Goal: Transaction & Acquisition: Purchase product/service

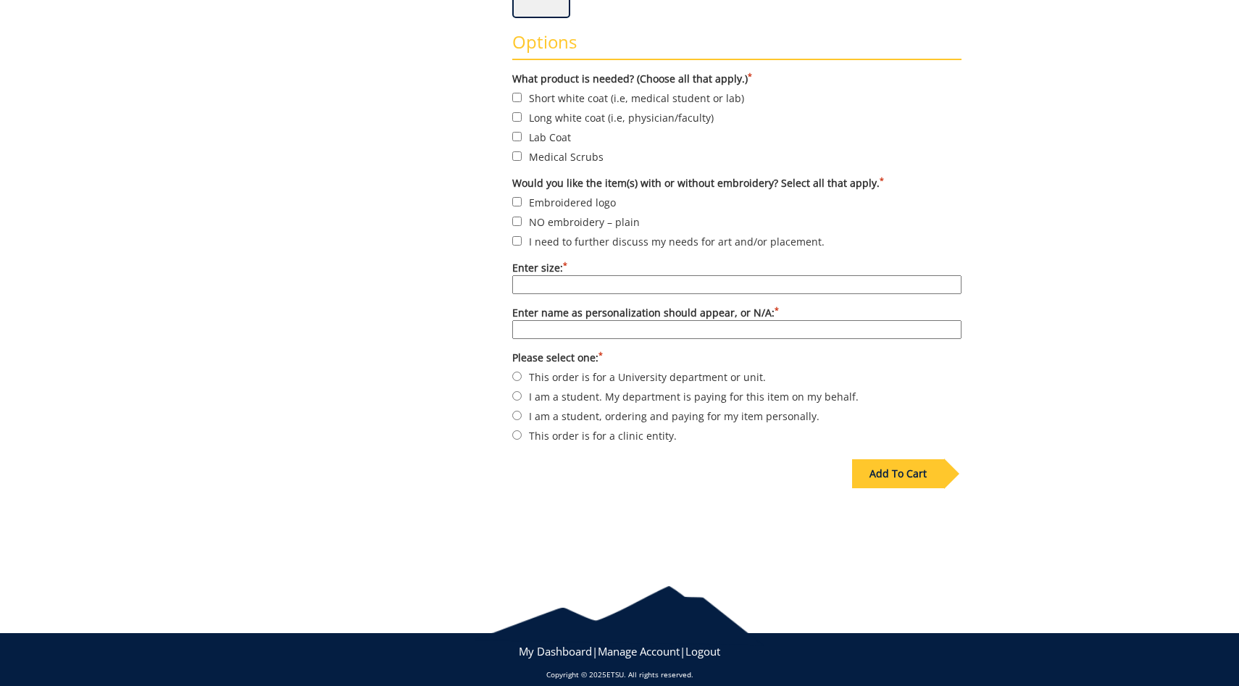
scroll to position [503, 0]
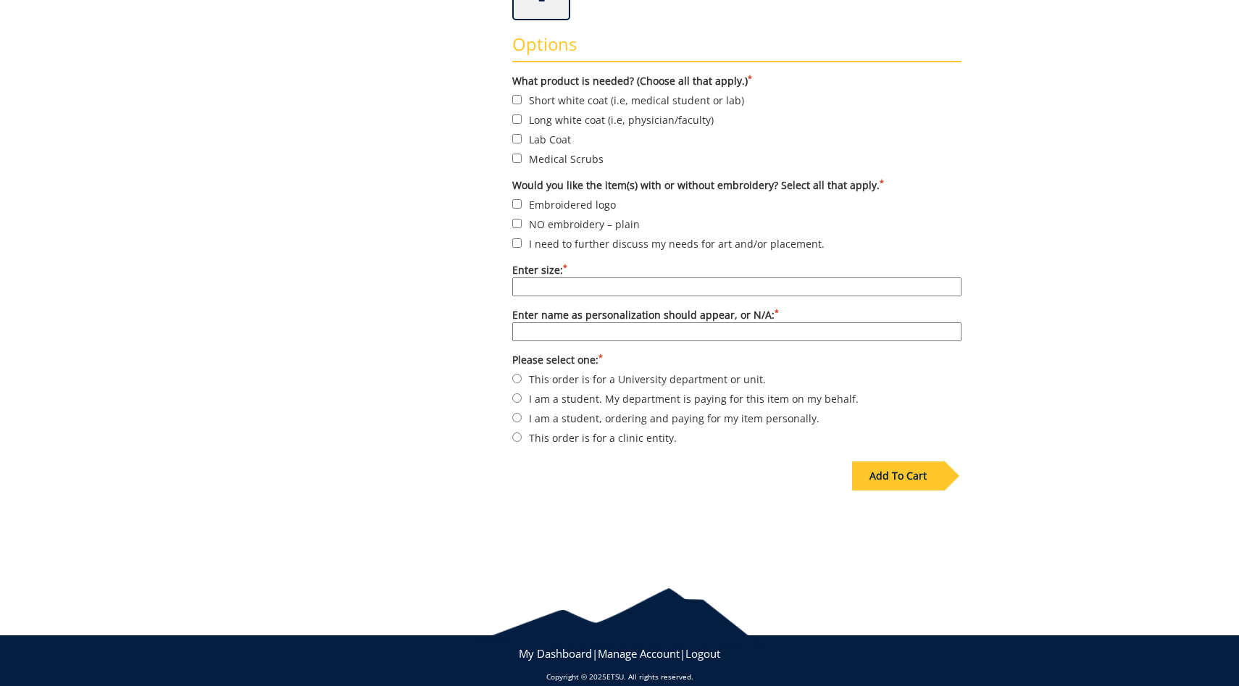
click at [514, 151] on label "Medical Scrubs" at bounding box center [736, 159] width 449 height 16
click at [514, 154] on input "Medical Scrubs" at bounding box center [516, 158] width 9 height 9
checkbox input "true"
click at [516, 201] on input "Embroidered logo" at bounding box center [516, 203] width 9 height 9
checkbox input "true"
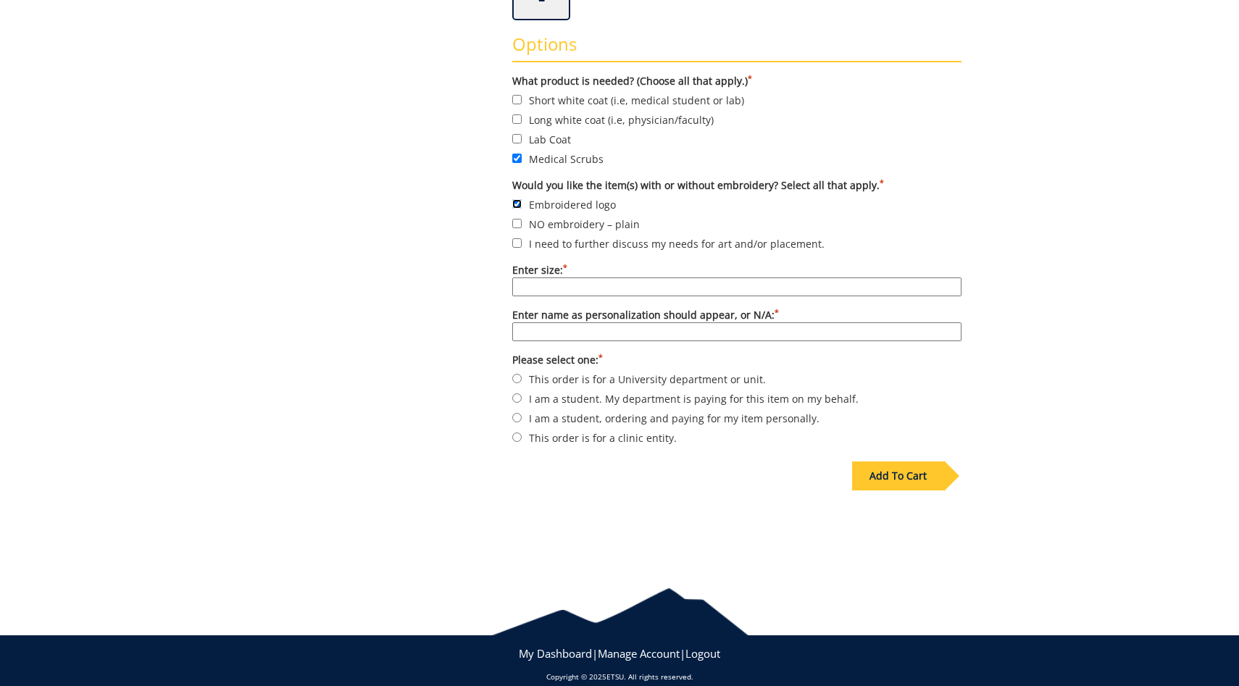
scroll to position [516, 0]
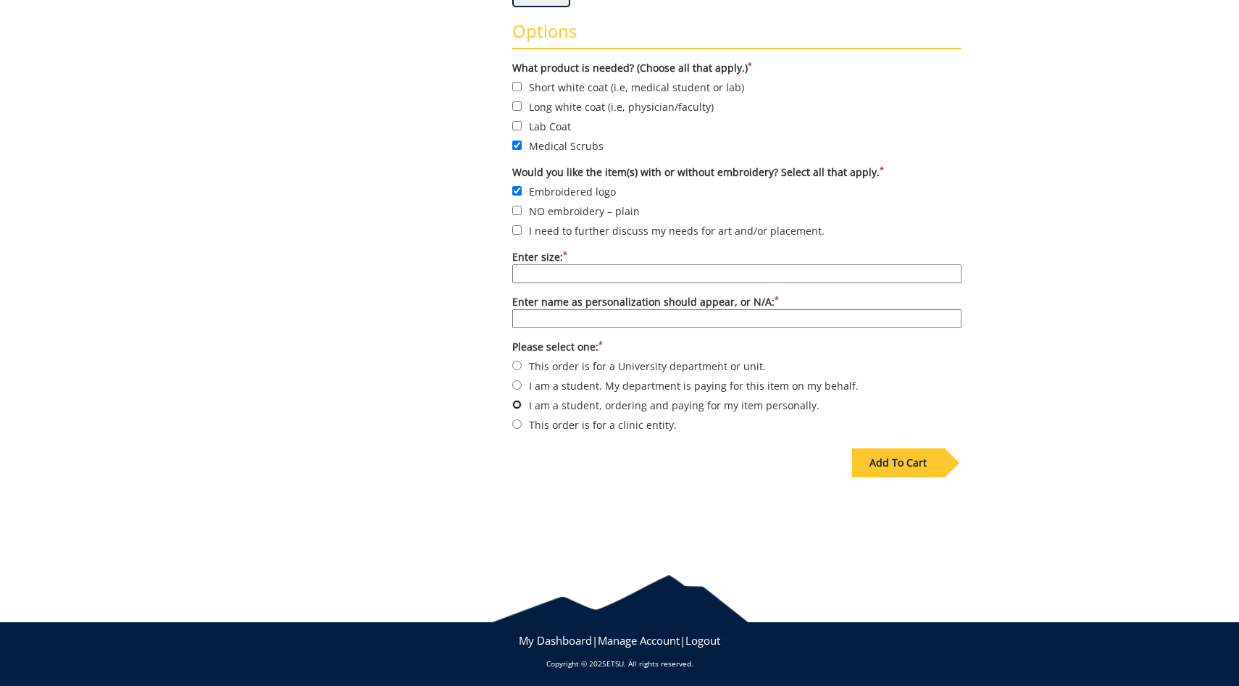
click at [521, 404] on input "I am a student, ordering and paying for my item personally." at bounding box center [516, 404] width 9 height 9
radio input "true"
click at [929, 471] on div "Add To Cart" at bounding box center [898, 462] width 92 height 29
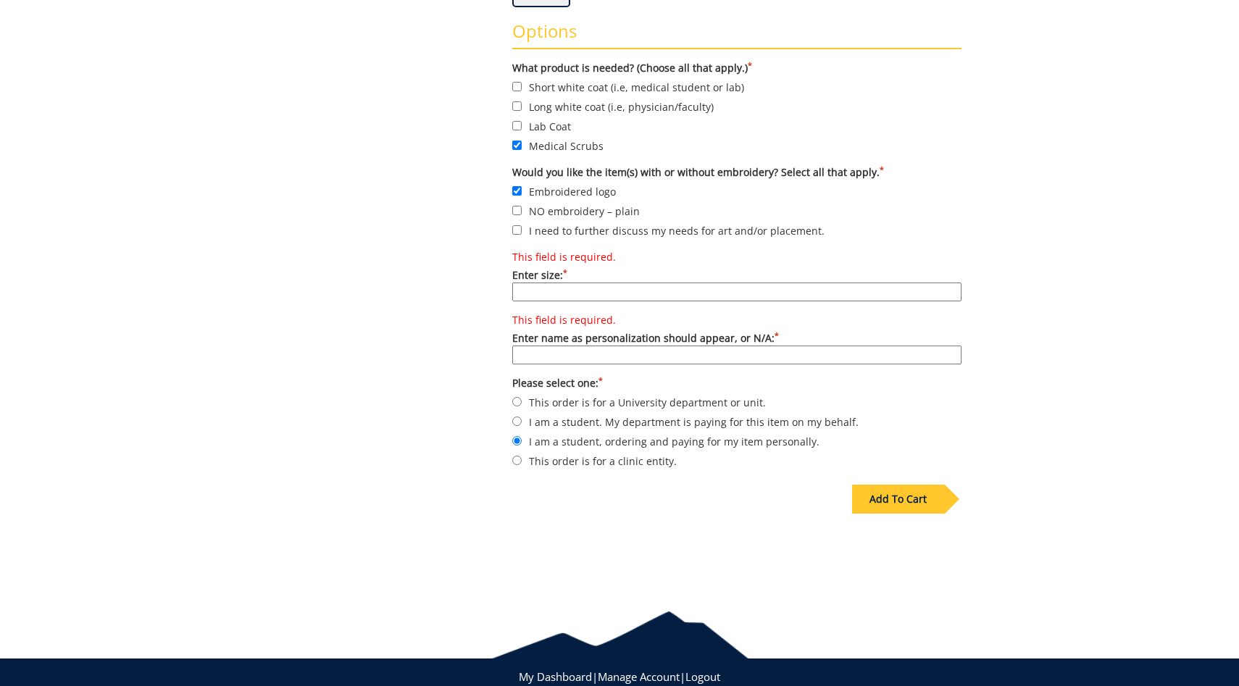
click at [721, 296] on input "This field is required. Enter size: *" at bounding box center [736, 291] width 449 height 19
type input "k"
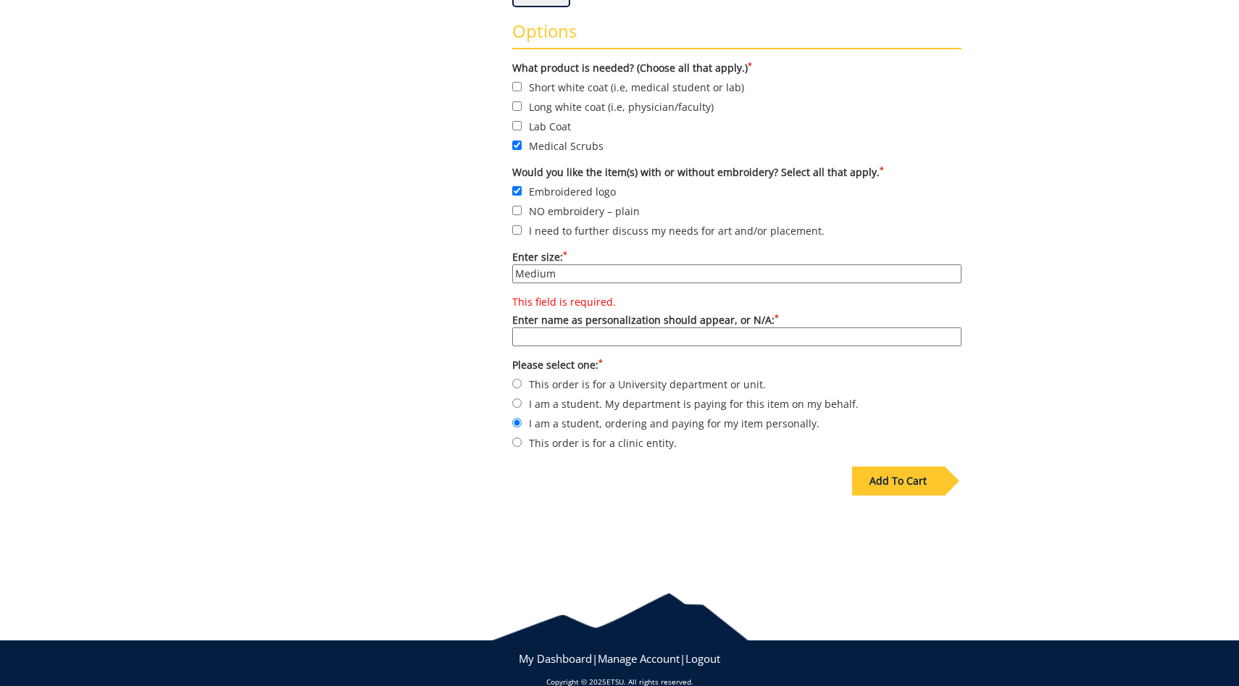
type input "Medium"
click at [886, 482] on div "Add To Cart" at bounding box center [898, 480] width 92 height 29
click at [711, 343] on input "This field is required. Enter name as personalization should appear, or N/A: *" at bounding box center [736, 336] width 449 height 19
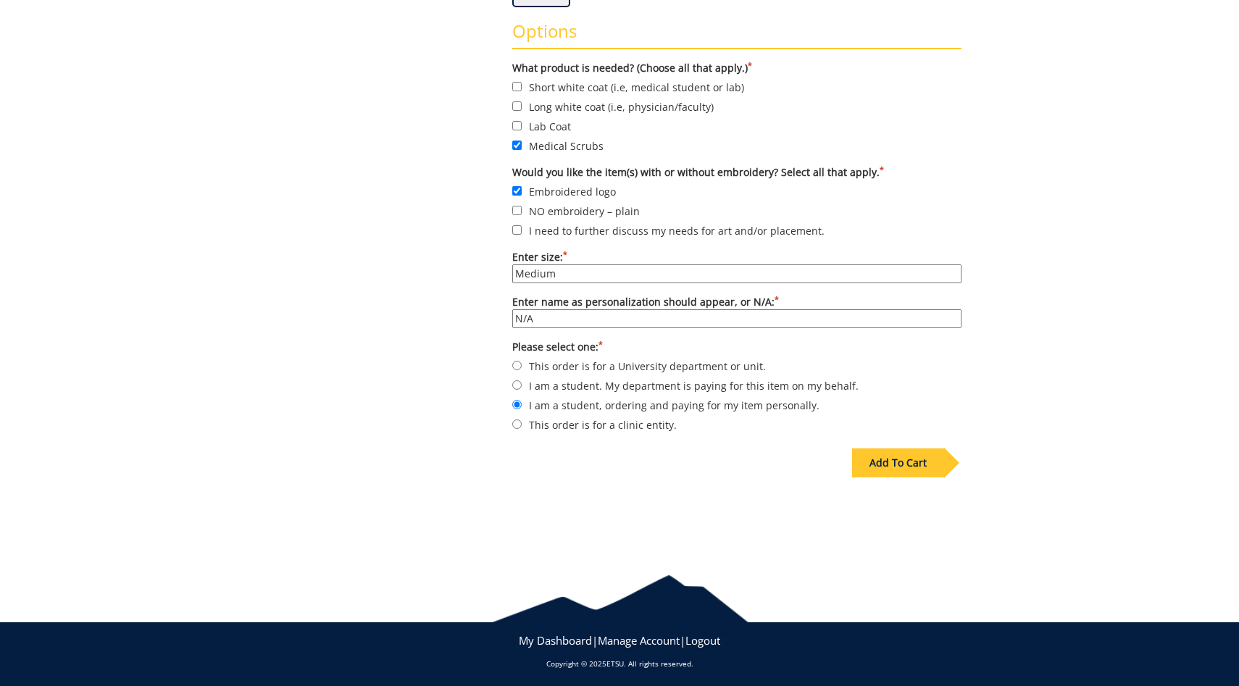
type input "N/A"
click at [865, 454] on div "Add To Cart" at bounding box center [898, 462] width 92 height 29
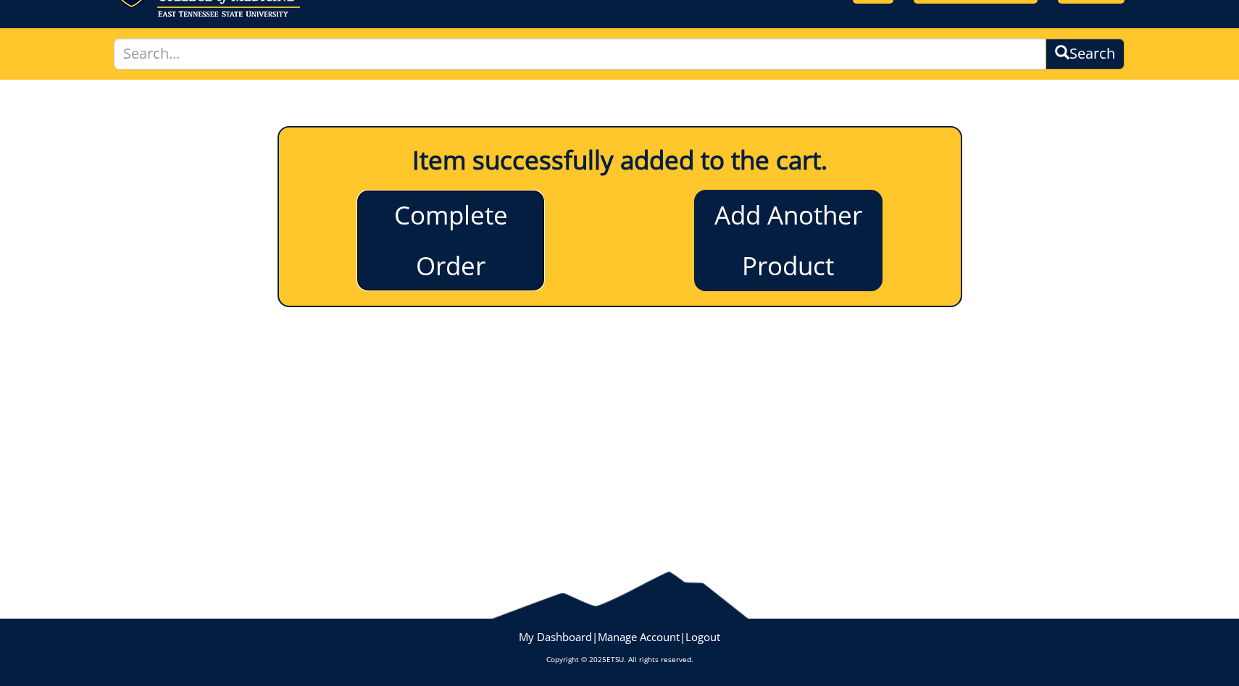
click at [495, 232] on link "Complete Order" at bounding box center [450, 240] width 188 height 101
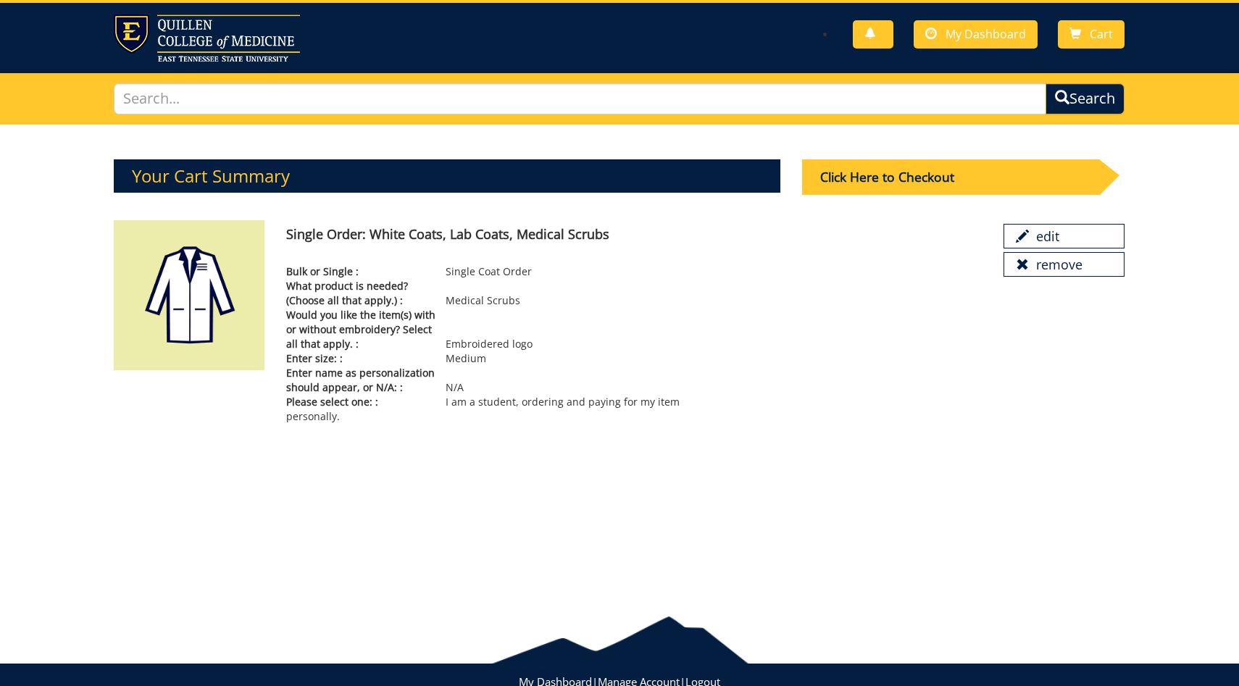
scroll to position [71, 0]
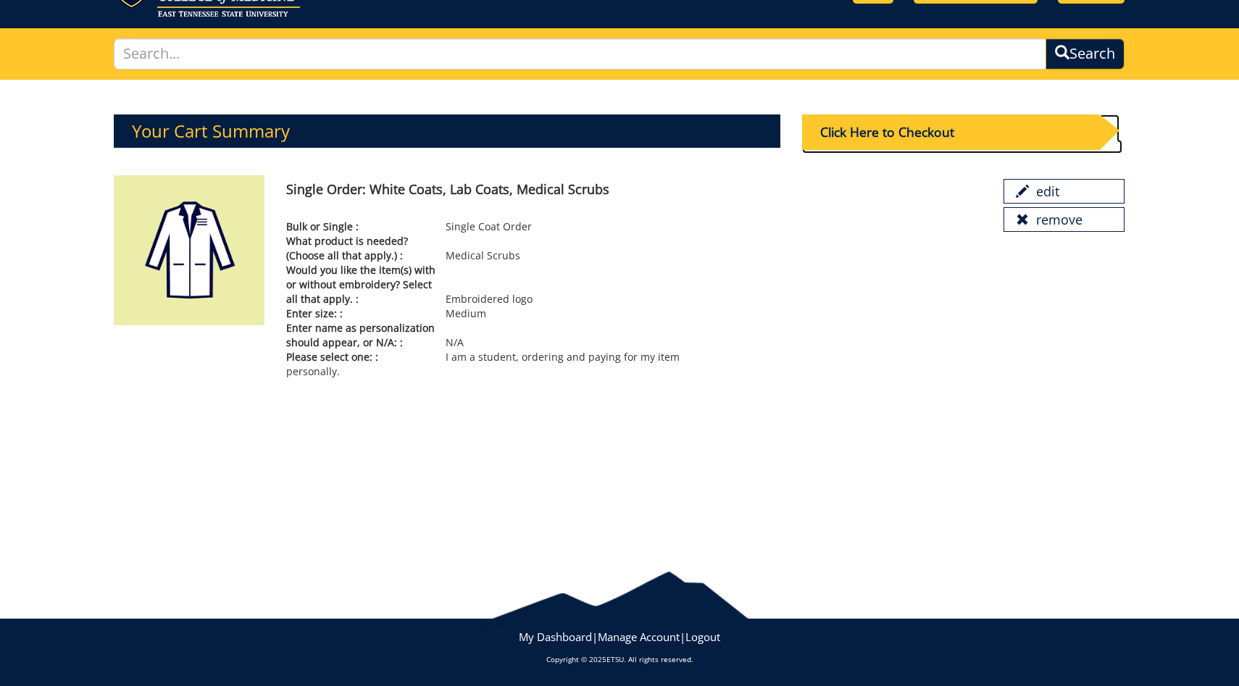
click at [1018, 121] on div "Click Here to Checkout" at bounding box center [950, 131] width 297 height 35
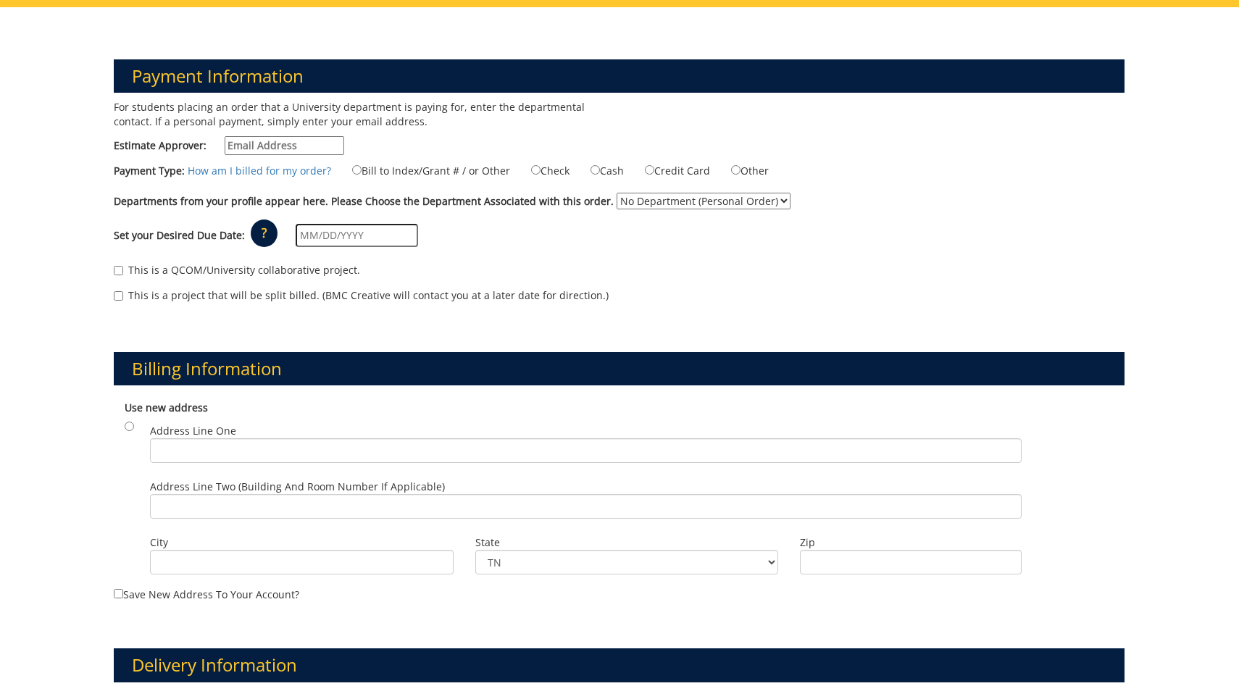
scroll to position [143, 0]
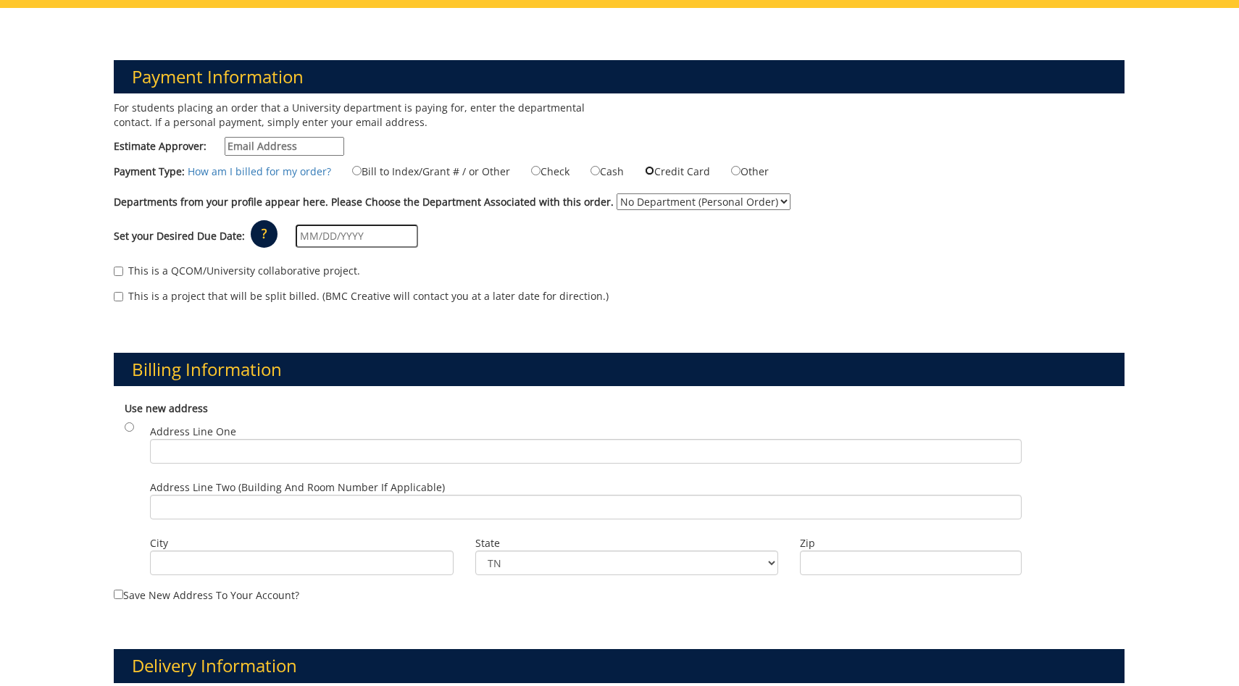
click at [648, 170] on input "Credit Card" at bounding box center [649, 170] width 9 height 9
radio input "true"
click at [647, 209] on select "No Department (Personal Order)" at bounding box center [703, 201] width 174 height 17
click at [616, 193] on select "No Department (Personal Order)" at bounding box center [703, 201] width 174 height 17
click at [647, 209] on select "No Department (Personal Order)" at bounding box center [703, 201] width 174 height 17
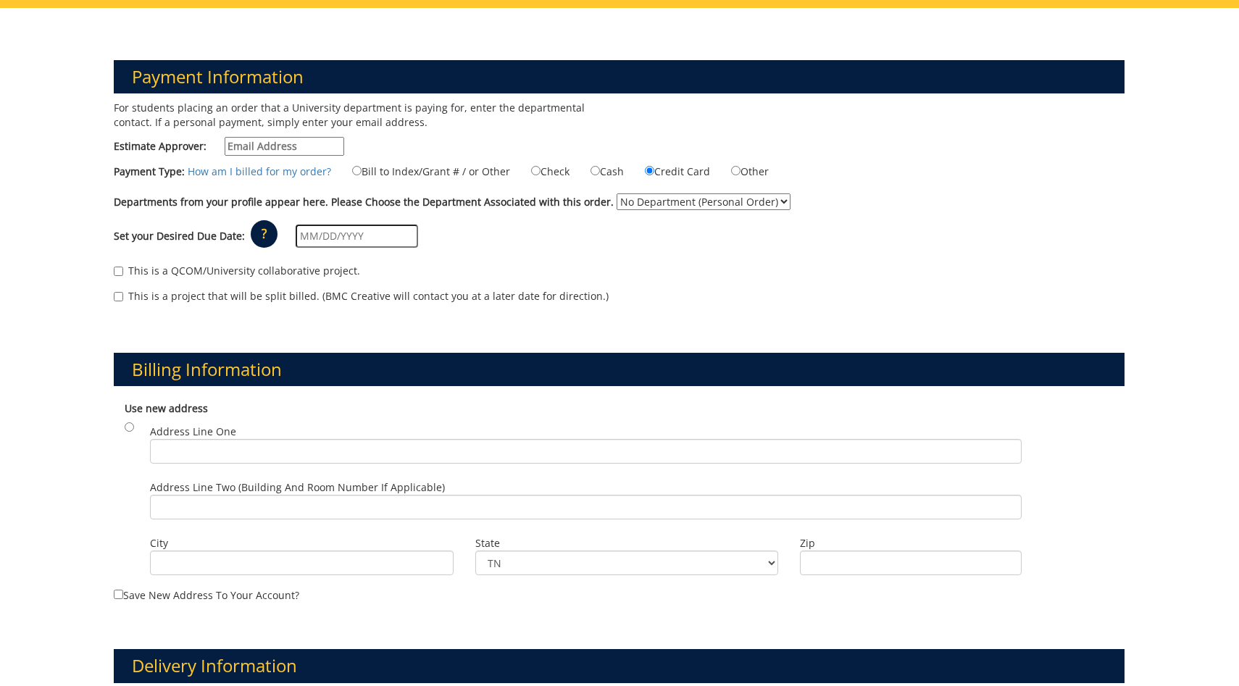
click at [337, 228] on input "text" at bounding box center [357, 236] width 122 height 23
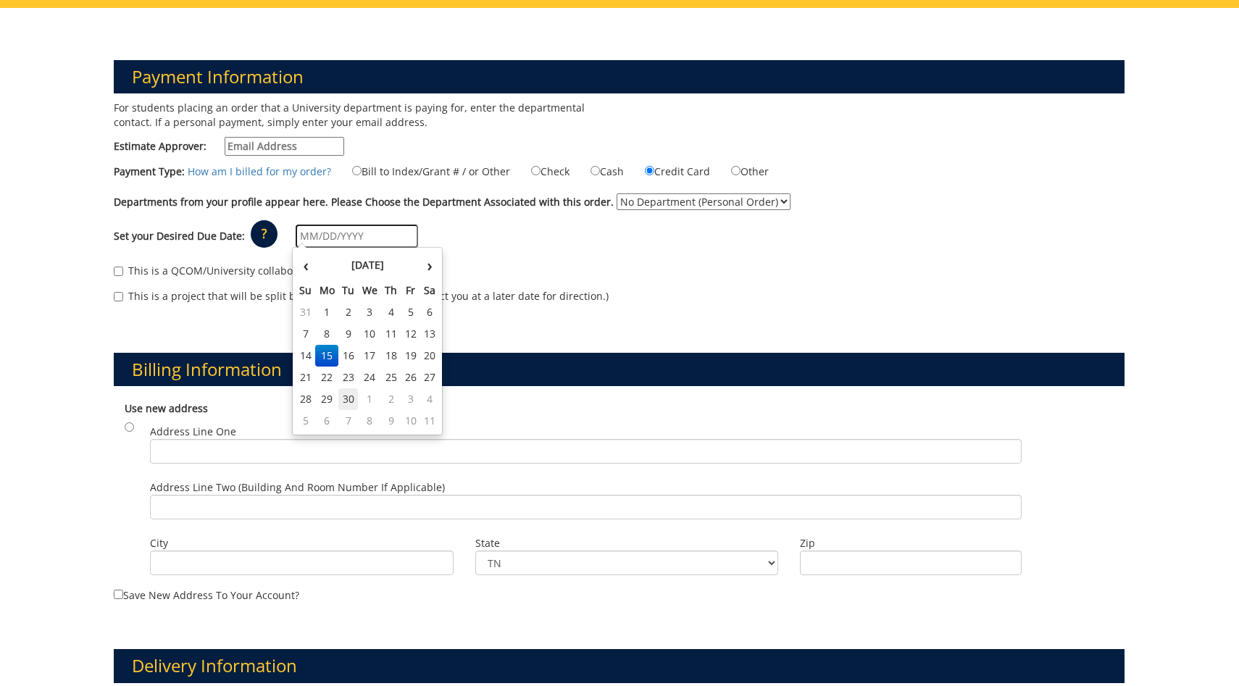
click at [352, 393] on td "30" at bounding box center [348, 399] width 20 height 22
type input "[DATE]"
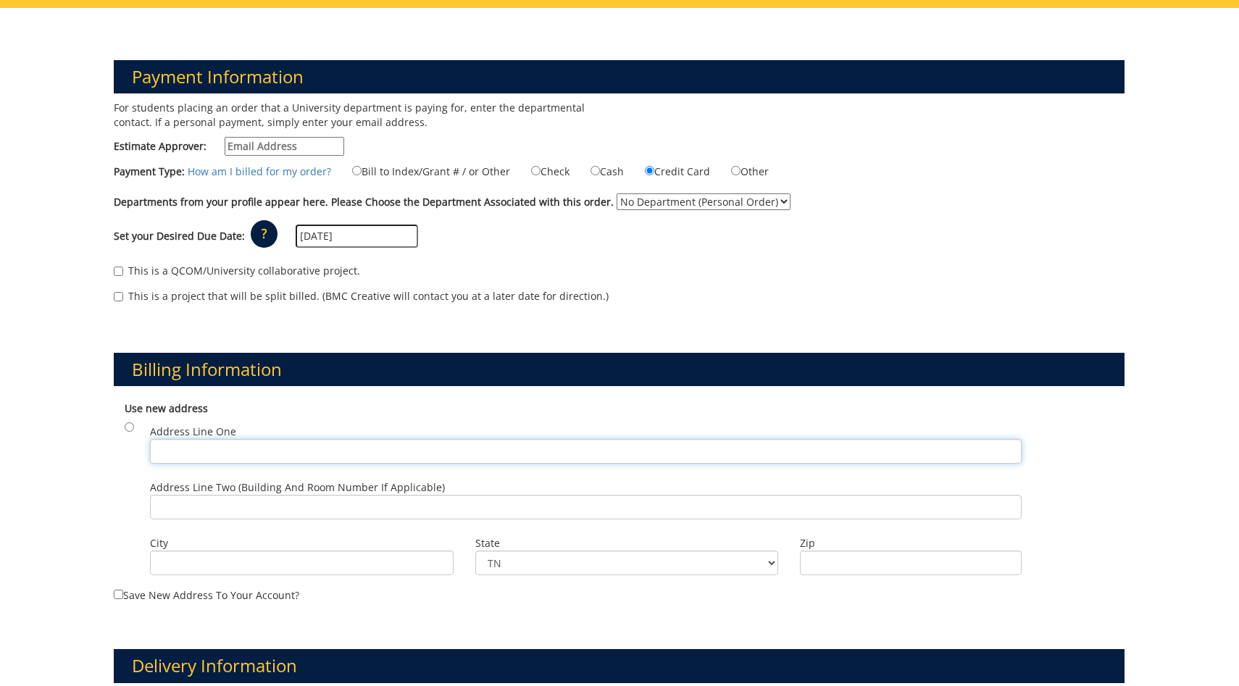
click at [374, 455] on input "Address Line One" at bounding box center [585, 451] width 871 height 25
type input "1650 Highway 91"
type input "Elizabethton"
type input "37643"
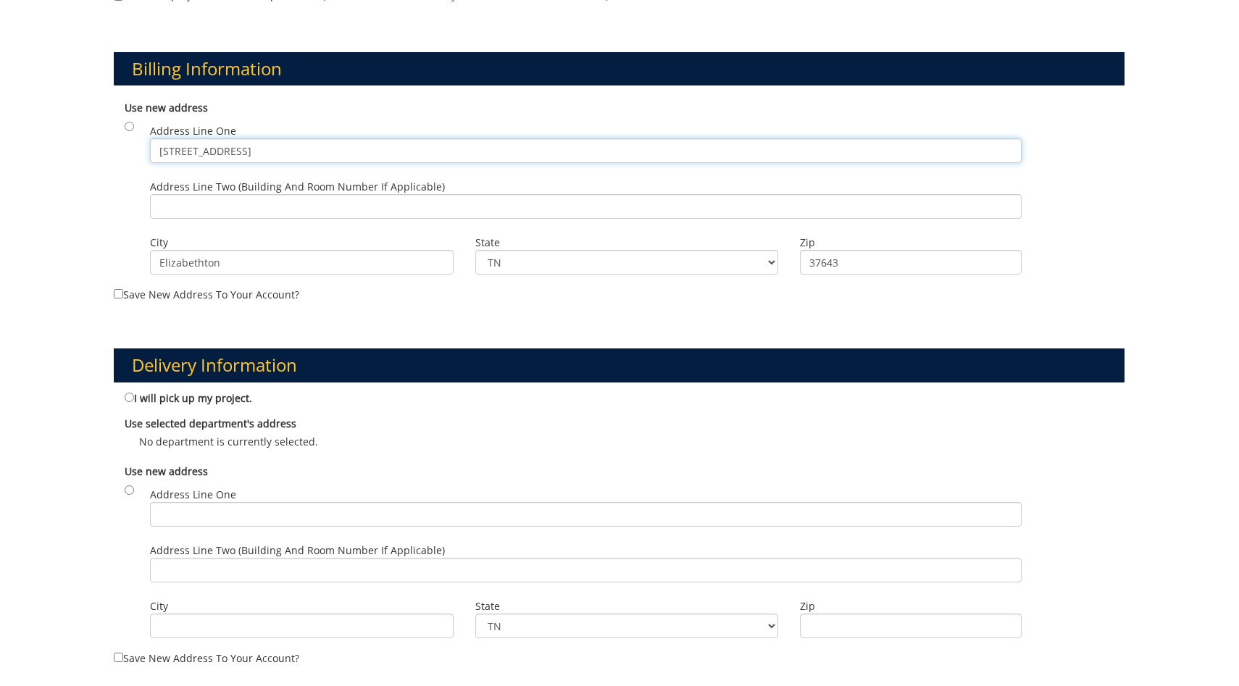
scroll to position [442, 0]
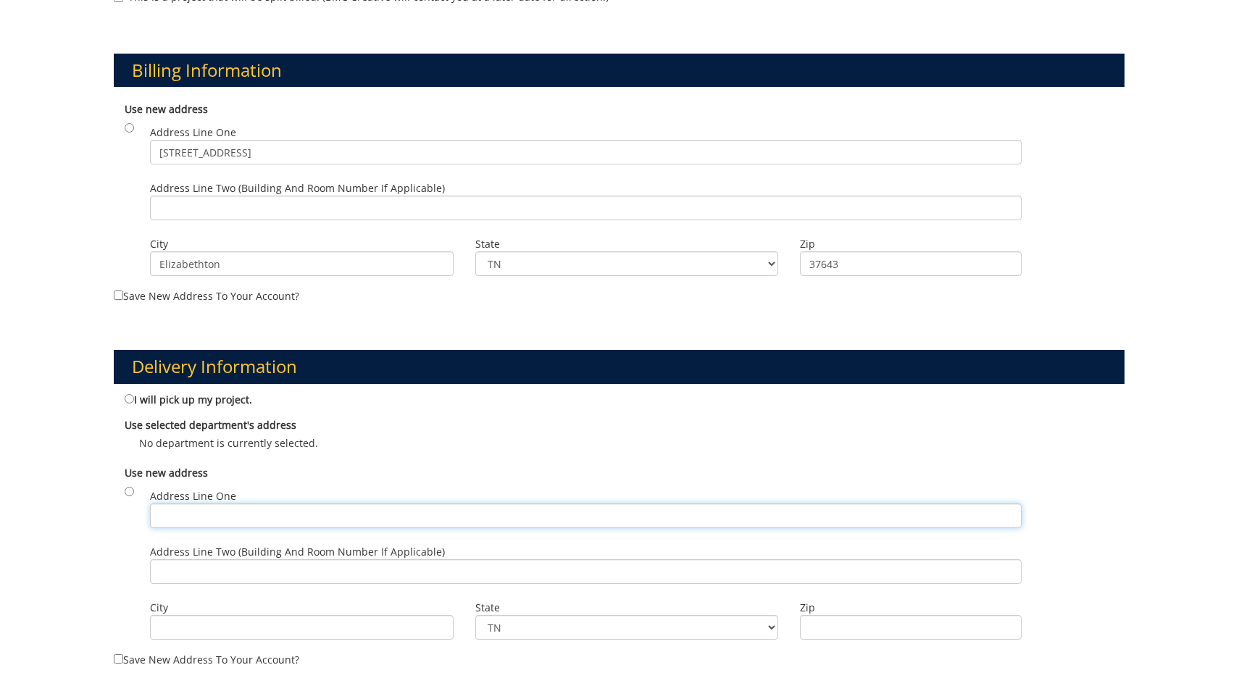
click at [253, 526] on input "Address Line One" at bounding box center [585, 515] width 871 height 25
type input "1650 Highway 91"
type input "Elizabethton"
type input "37643"
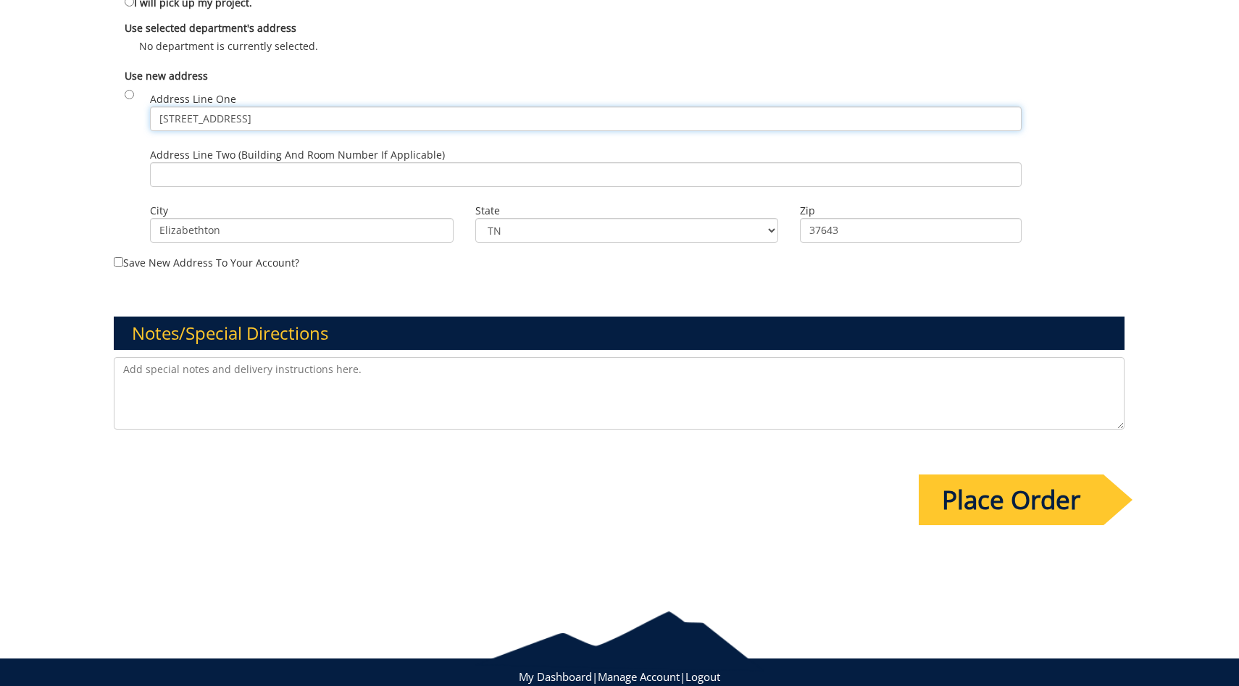
scroll to position [876, 0]
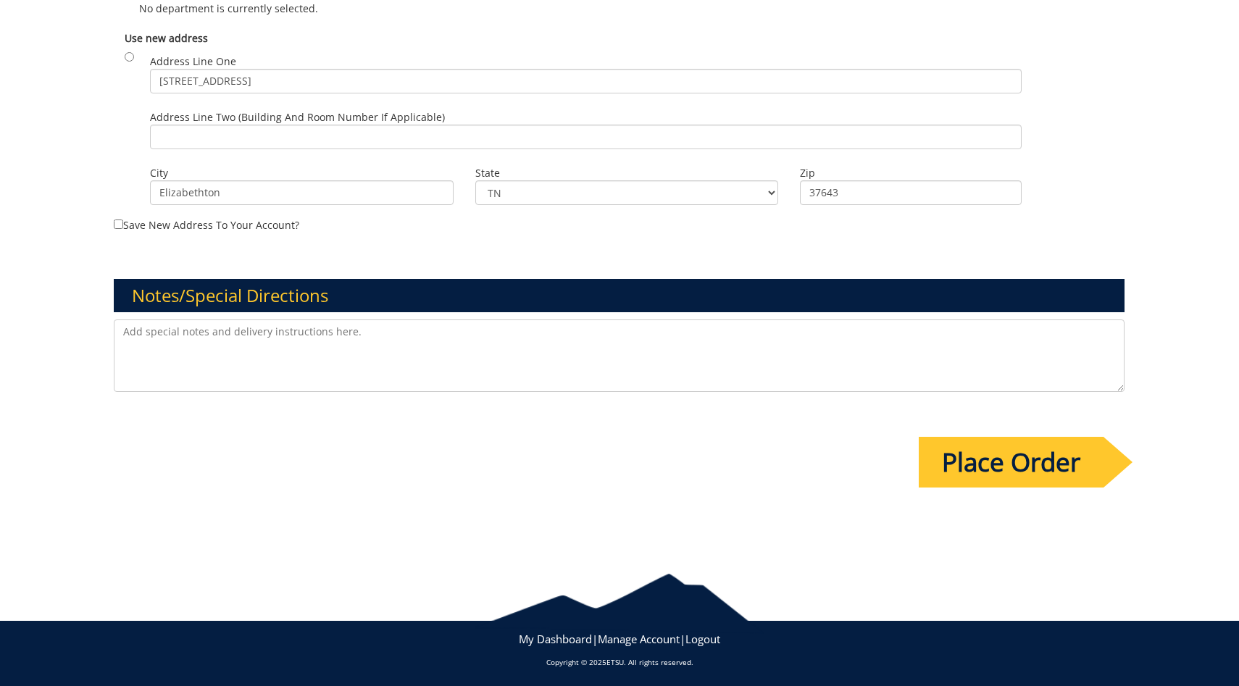
click at [1018, 452] on input "Place Order" at bounding box center [1010, 462] width 185 height 51
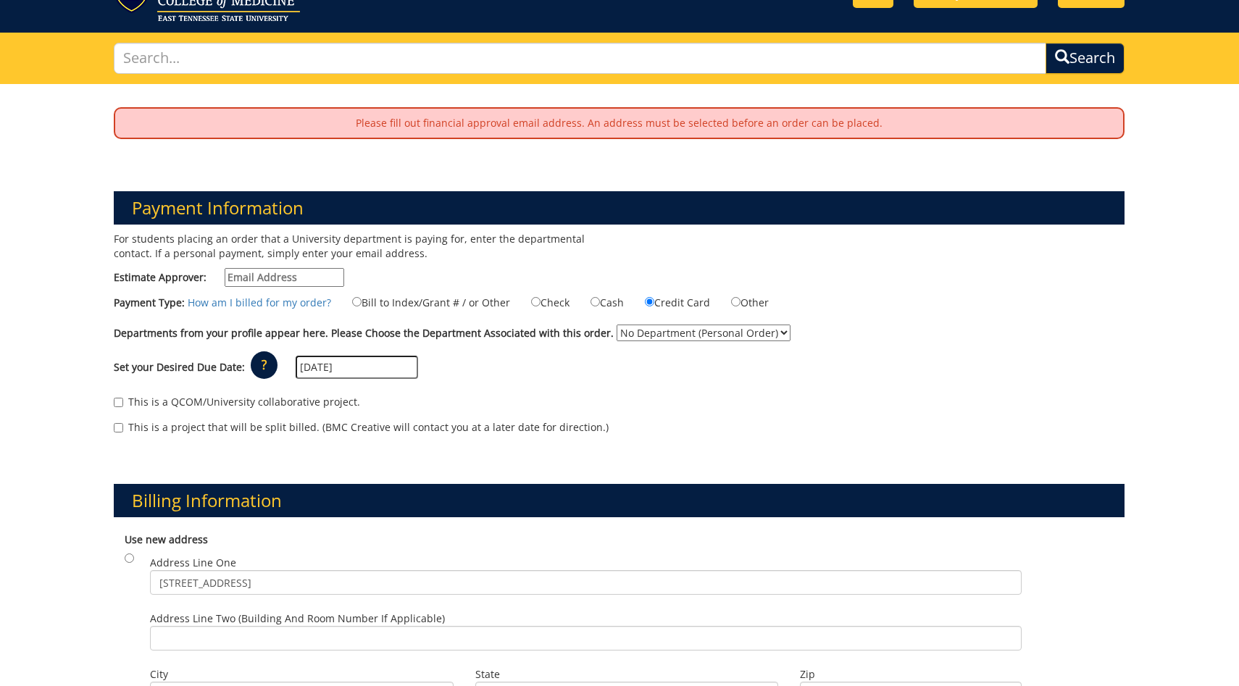
scroll to position [0, 0]
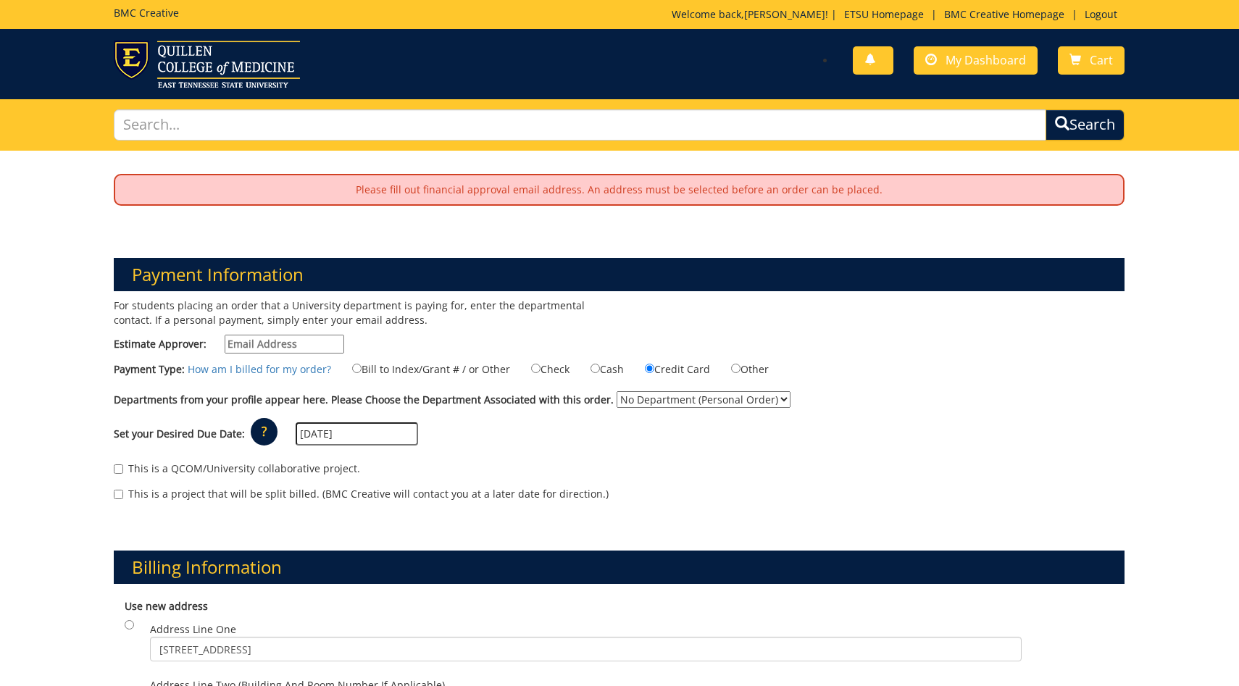
click at [300, 348] on input "Estimate Approver:" at bounding box center [285, 344] width 120 height 19
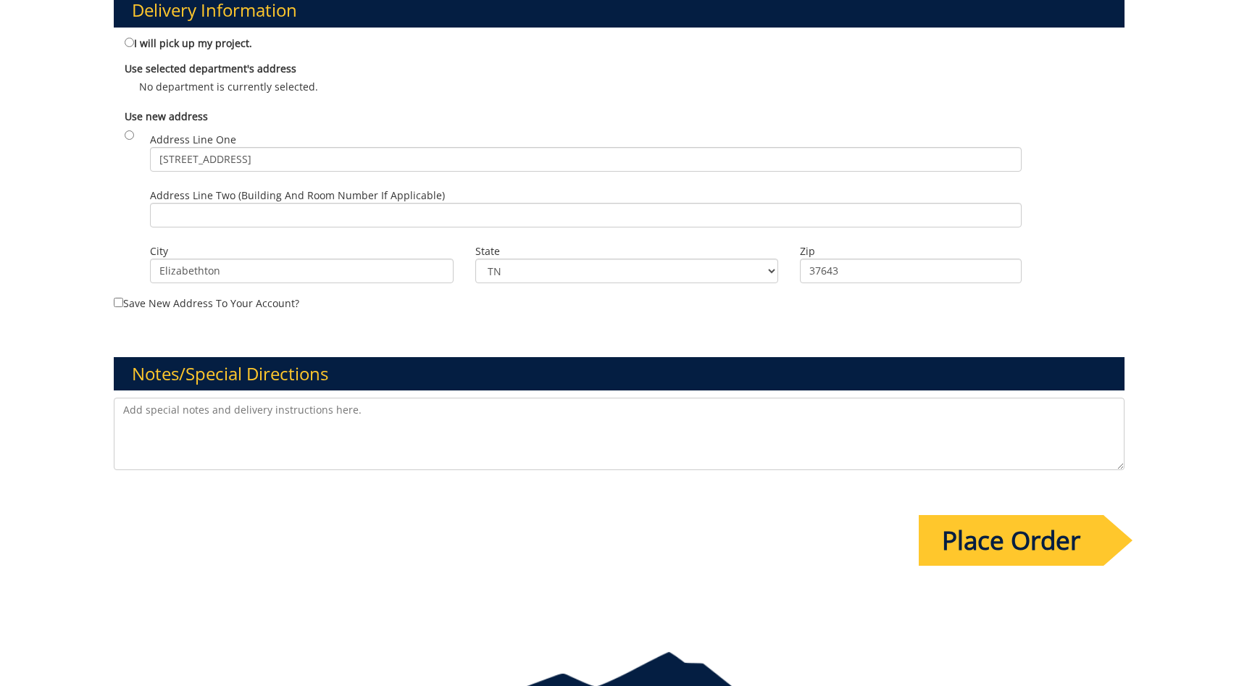
scroll to position [931, 0]
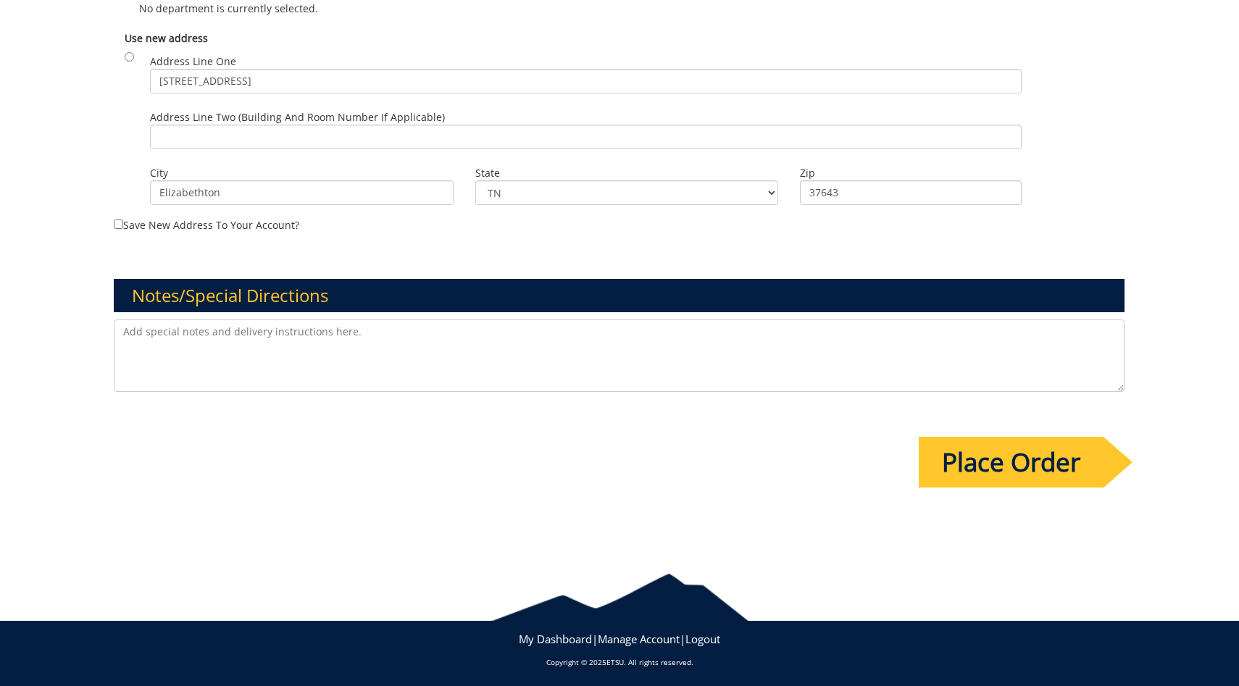
type input "[EMAIL_ADDRESS][DOMAIN_NAME]"
click at [1034, 479] on input "Place Order" at bounding box center [1010, 462] width 185 height 51
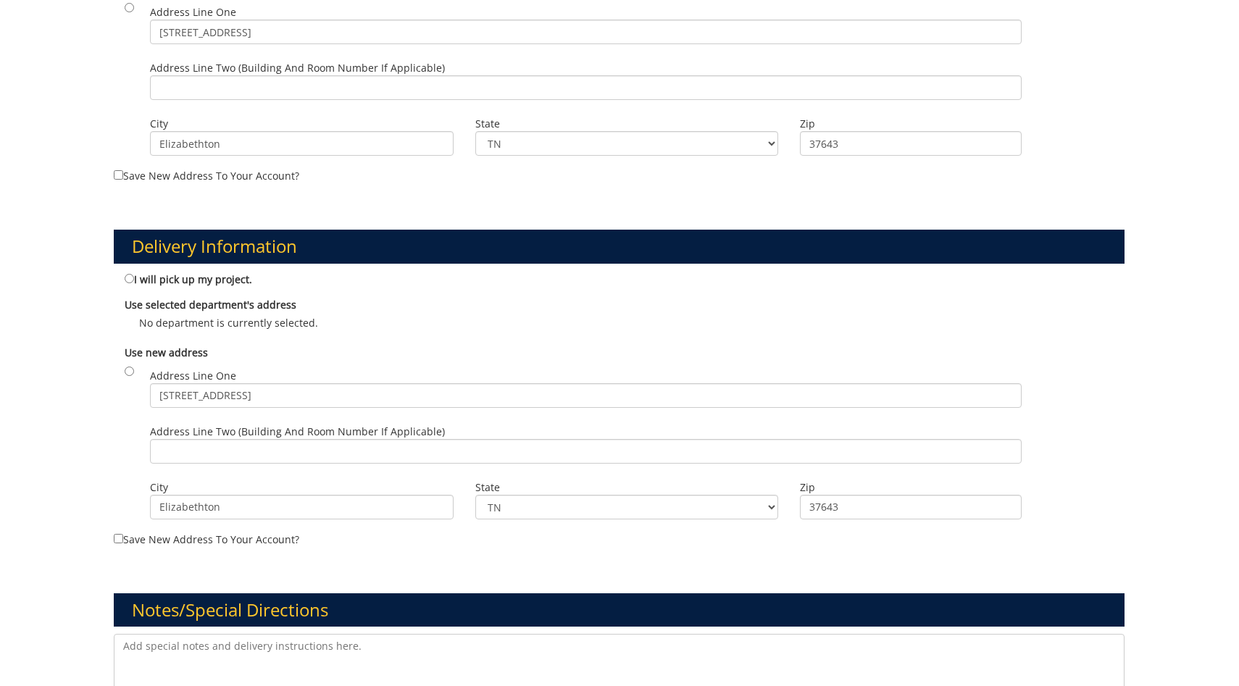
scroll to position [615, 0]
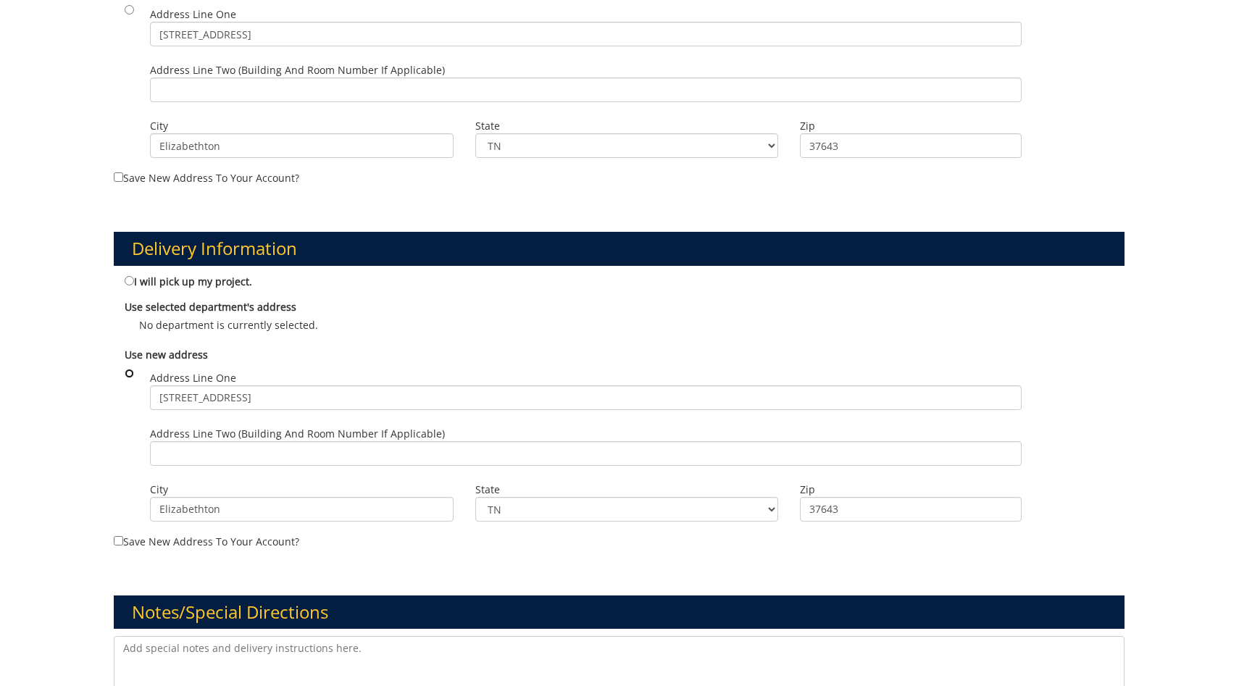
click at [129, 369] on input "radio" at bounding box center [129, 373] width 9 height 9
radio input "true"
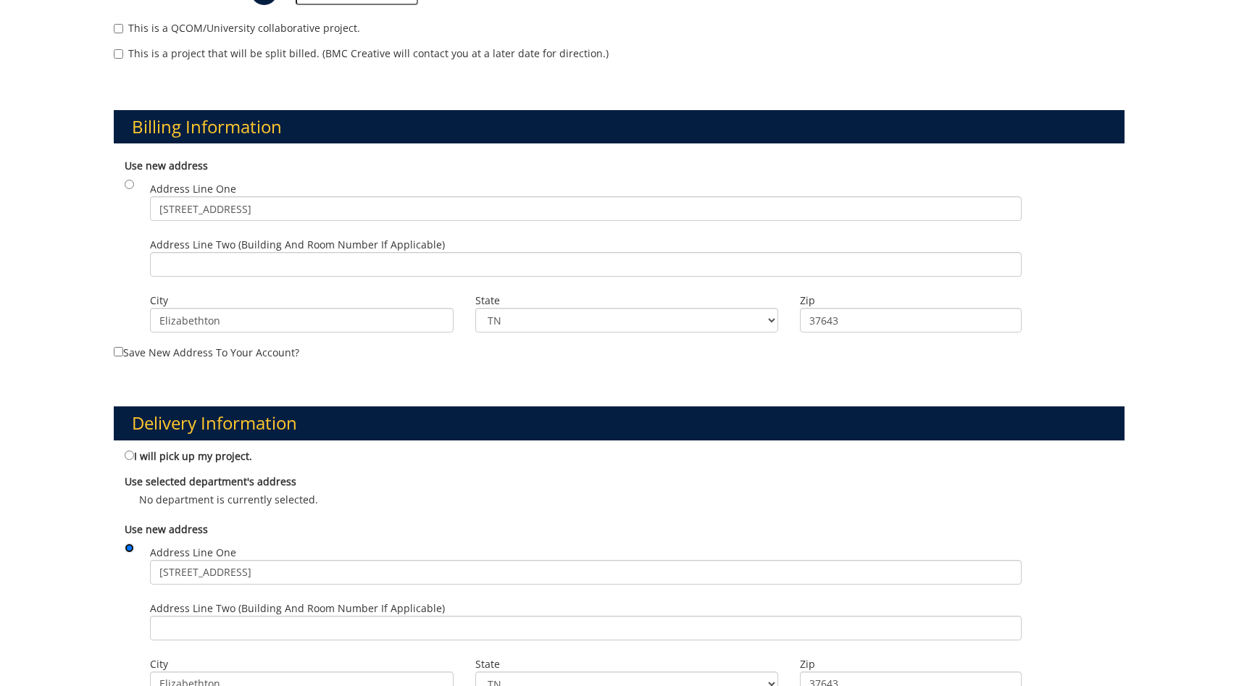
scroll to position [427, 0]
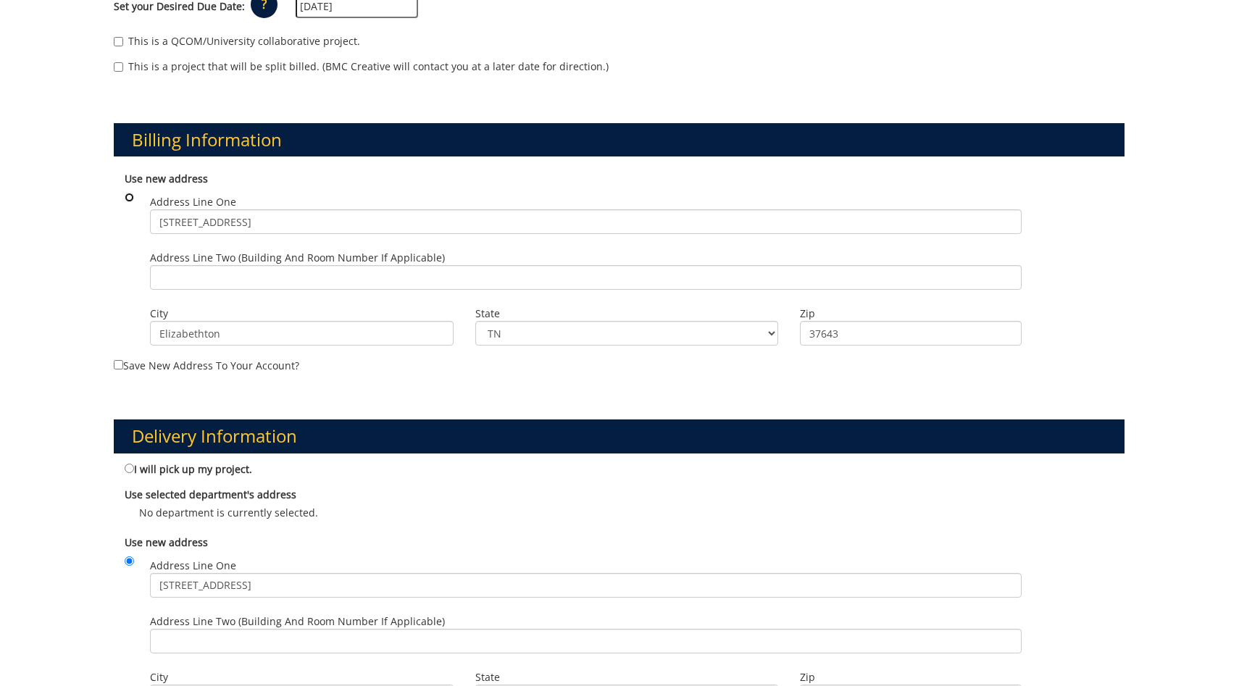
click at [130, 193] on input "radio" at bounding box center [129, 197] width 9 height 9
radio input "true"
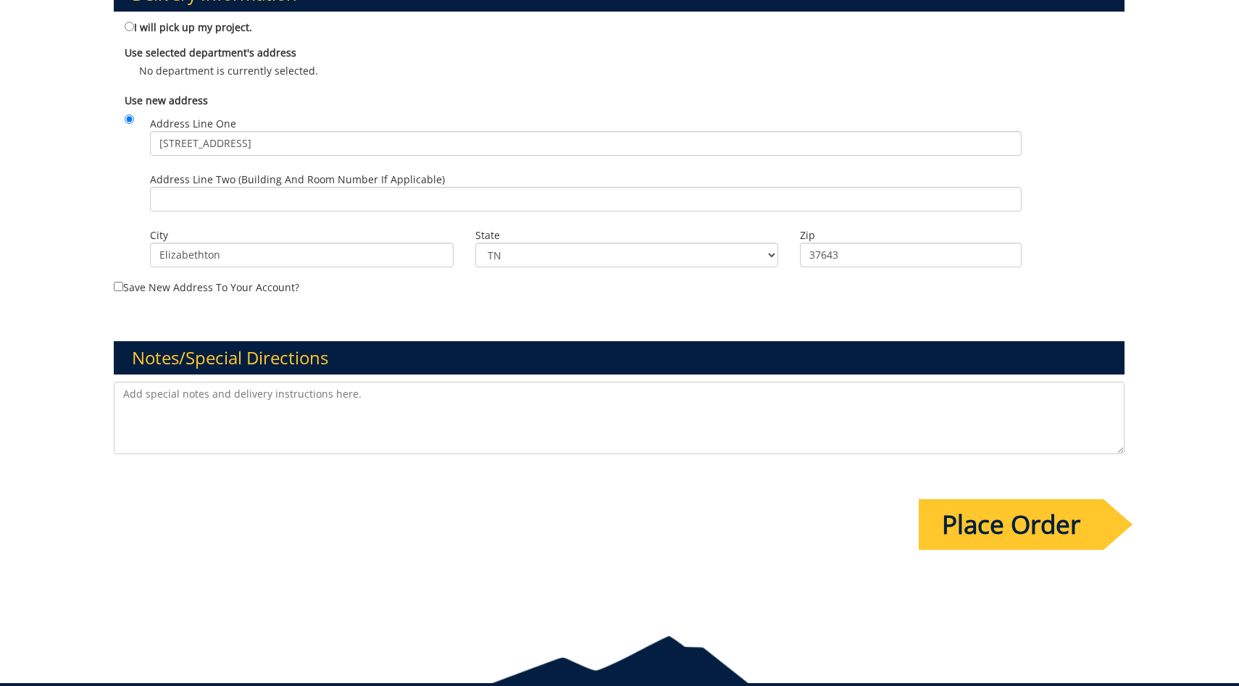
scroll to position [931, 0]
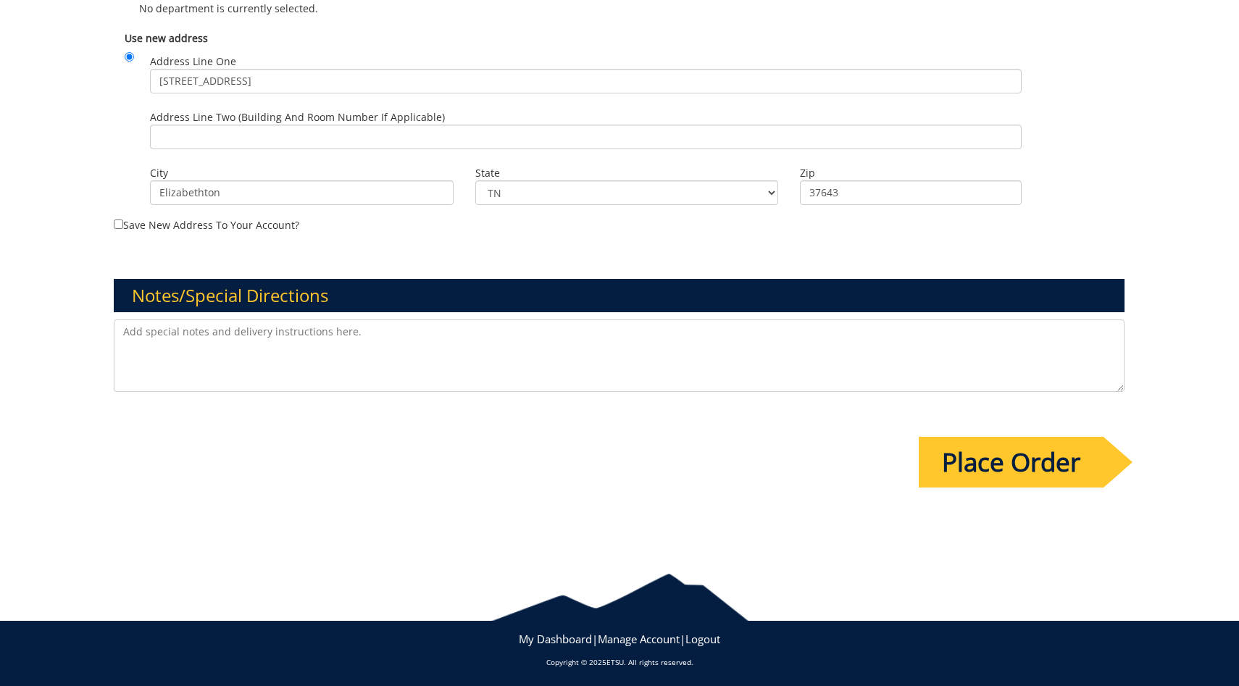
click at [997, 472] on input "Place Order" at bounding box center [1010, 462] width 185 height 51
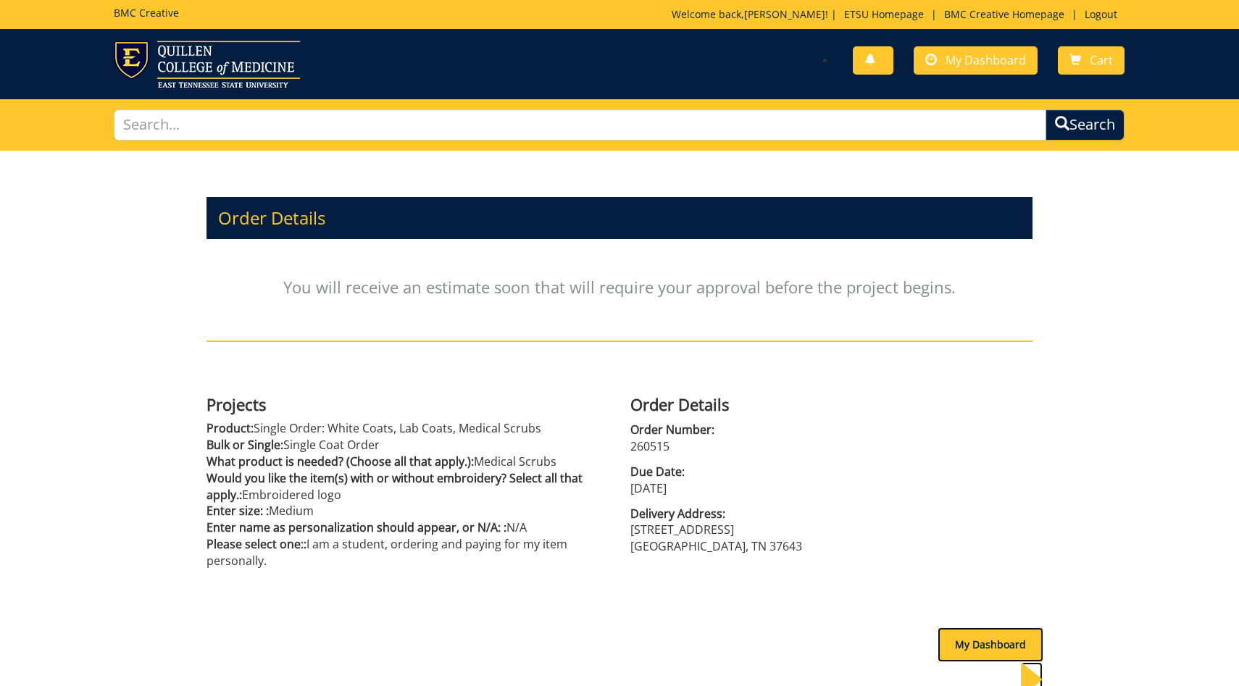
click at [976, 659] on div "My Dashboard" at bounding box center [990, 644] width 106 height 35
